Goal: Information Seeking & Learning: Check status

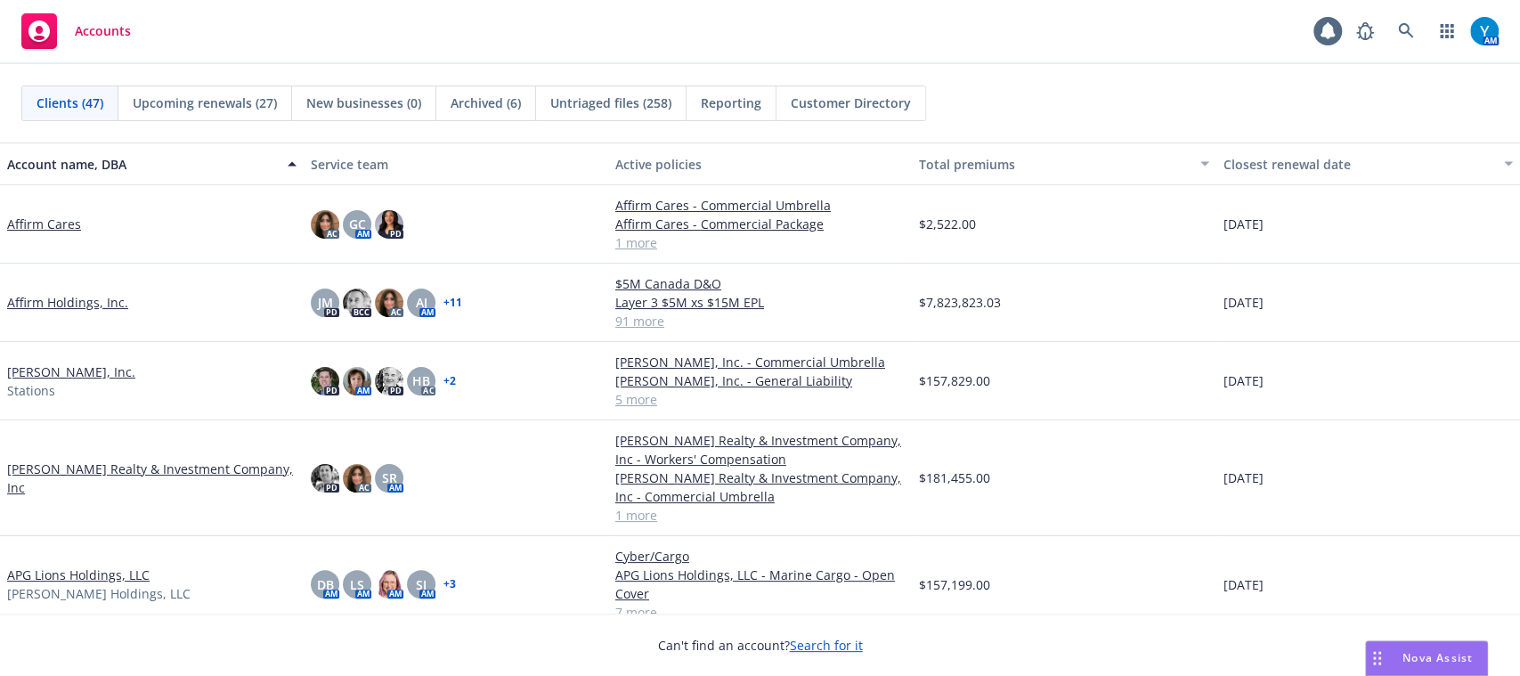
click at [732, 103] on span "Reporting" at bounding box center [731, 102] width 61 height 19
